Goal: Check status: Check status

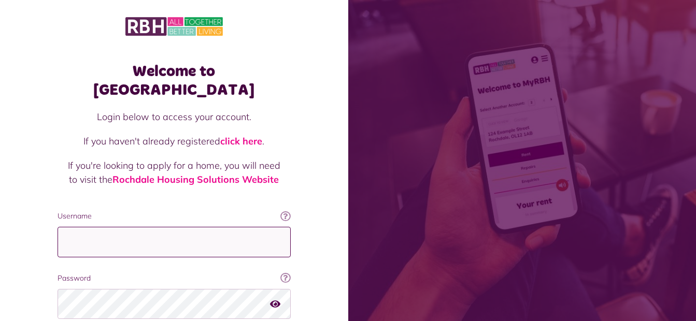
type input "**********"
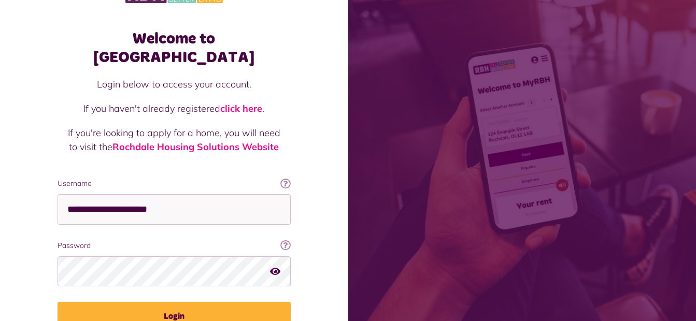
scroll to position [41, 0]
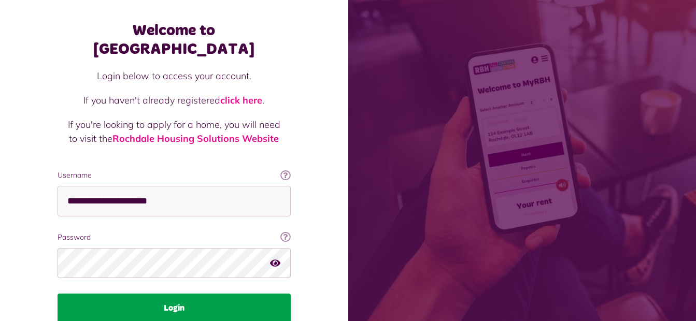
click at [213, 294] on button "Login" at bounding box center [173, 308] width 233 height 29
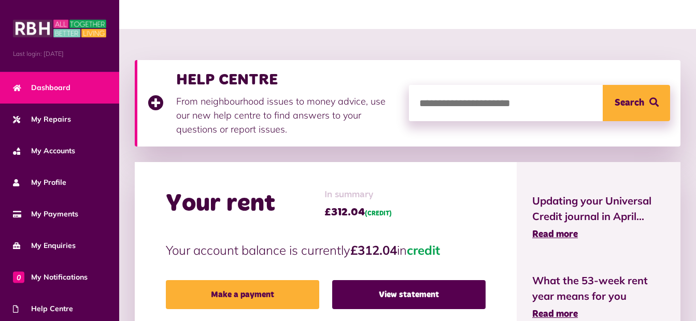
scroll to position [155, 0]
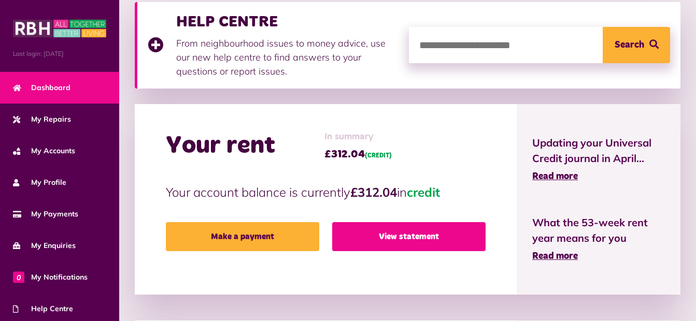
click at [391, 234] on link "View statement" at bounding box center [408, 236] width 153 height 29
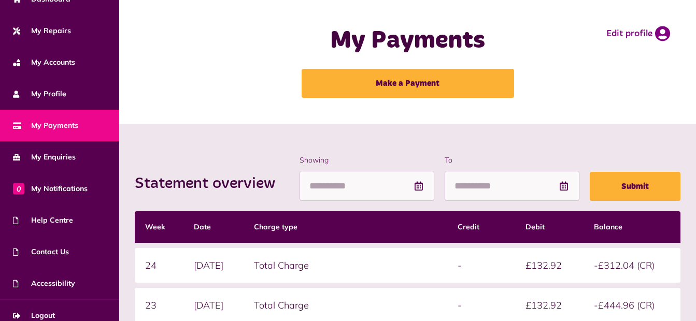
scroll to position [98, 0]
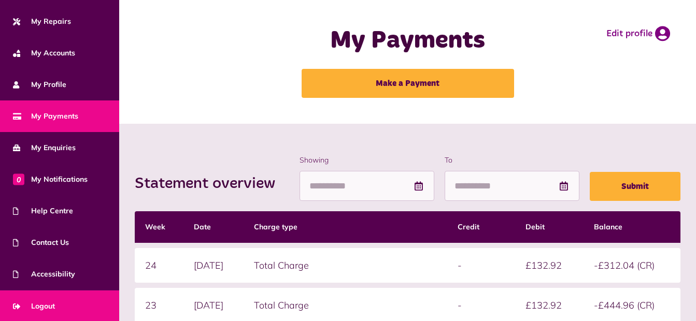
click at [50, 301] on span "Logout" at bounding box center [34, 306] width 42 height 11
